Goal: Task Accomplishment & Management: Manage account settings

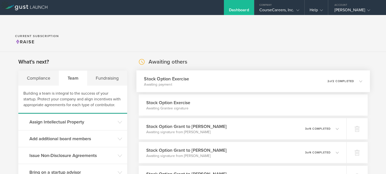
click at [293, 78] on div "Stock Option Exercise Awaiting payment 0 undeliverable 2 of 2 completed" at bounding box center [252, 82] width 233 height 22
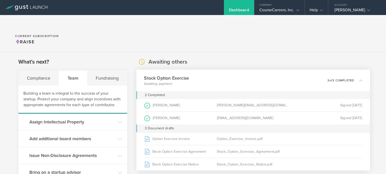
click at [309, 70] on div "Stock Option Exercise Awaiting payment 0 undeliverable 2 of 2 completed" at bounding box center [252, 81] width 233 height 22
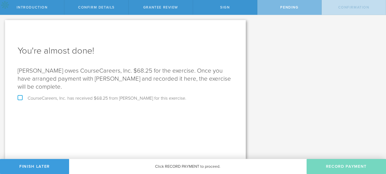
click at [33, 98] on label "CourseCareers, Inc. has received $68.25 from Charlie Wiggs for this exercise." at bounding box center [102, 98] width 168 height 5
click at [3, 23] on input "CourseCareers, Inc. has received $68.25 from Charlie Wiggs for this exercise." at bounding box center [1, 19] width 3 height 8
checkbox input "true"
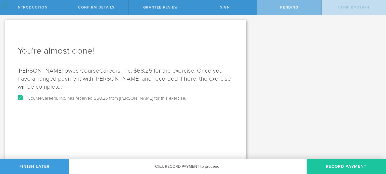
click at [331, 163] on button "Record Payment" at bounding box center [345, 166] width 79 height 15
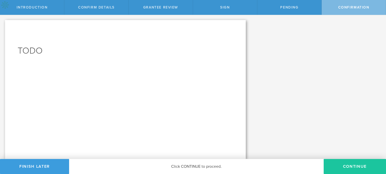
click at [347, 166] on button "Continue" at bounding box center [354, 166] width 62 height 15
click at [364, 169] on button "Continue" at bounding box center [354, 166] width 62 height 15
click at [359, 8] on span "Confirmation" at bounding box center [353, 7] width 31 height 4
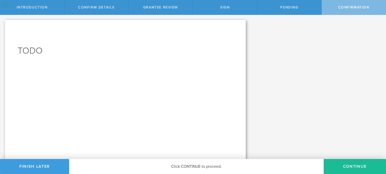
click at [296, 10] on div "Pending" at bounding box center [289, 7] width 64 height 15
click at [358, 165] on button "Continue" at bounding box center [354, 166] width 62 height 15
click at [25, 16] on div "Let's walk you through an option exercise. Here are the steps involved: First, …" at bounding box center [125, 87] width 251 height 144
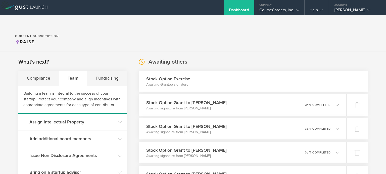
click at [186, 76] on h3 "Stock Option Exercise" at bounding box center [168, 79] width 44 height 7
click at [178, 76] on h3 "Stock Option Exercise" at bounding box center [168, 79] width 44 height 7
drag, startPoint x: 181, startPoint y: 77, endPoint x: 146, endPoint y: 66, distance: 36.8
click at [146, 71] on div "Stock Option Exercise Awaiting Grantee signature" at bounding box center [253, 81] width 229 height 21
click at [146, 76] on h3 "Stock Option Exercise" at bounding box center [168, 79] width 44 height 7
